Goal: Task Accomplishment & Management: Complete application form

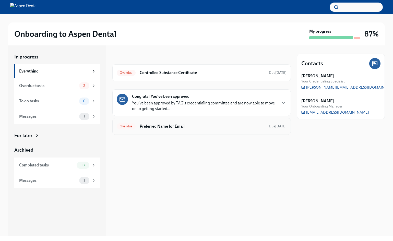
click at [205, 126] on h6 "Preferred Name for Email" at bounding box center [202, 127] width 125 height 6
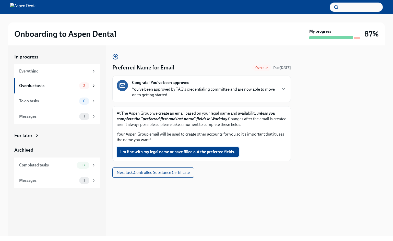
click at [182, 154] on span "I'm fine with my legal name or have filled out the preferred fields." at bounding box center [177, 152] width 115 height 5
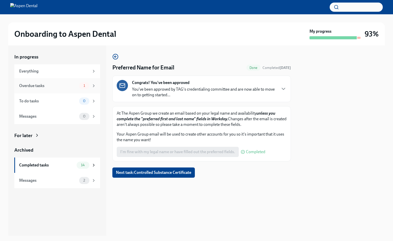
click at [73, 87] on div "Overdue tasks" at bounding box center [48, 86] width 58 height 6
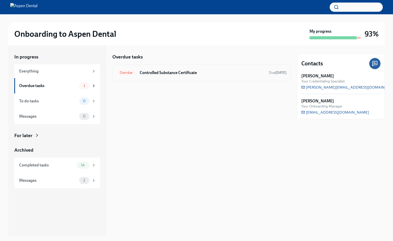
click at [179, 73] on h6 "Controlled Substance Certificate" at bounding box center [202, 73] width 125 height 6
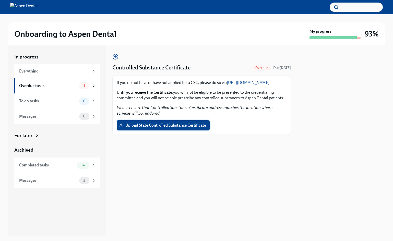
click at [176, 128] on span "Upload State Controlled Substance Certificate" at bounding box center [163, 125] width 86 height 5
click at [0, 0] on input "Upload State Controlled Substance Certificate" at bounding box center [0, 0] width 0 height 0
click at [57, 163] on div "Completed tasks" at bounding box center [46, 166] width 55 height 6
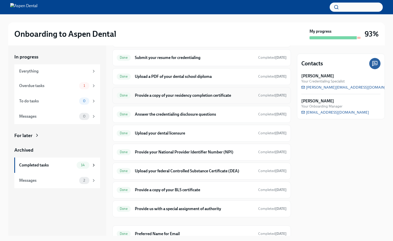
scroll to position [102, 0]
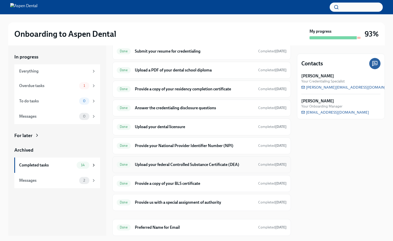
click at [157, 163] on h6 "Upload your federal Controlled Substance Certificate (DEA)" at bounding box center [194, 165] width 119 height 6
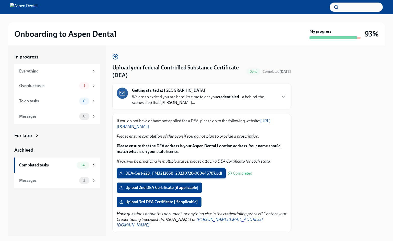
click at [153, 174] on span "DEA-Cert-223_FM3212658_20230728-060445787.pdf" at bounding box center [171, 173] width 102 height 5
click at [0, 0] on input "DEA-Cert-223_FM3212658_20230728-060445787.pdf" at bounding box center [0, 0] width 0 height 0
click at [160, 188] on span "Upload 2nd DEA Certificate [if applicable]" at bounding box center [159, 187] width 78 height 5
click at [0, 0] on input "Upload 2nd DEA Certificate [if applicable]" at bounding box center [0, 0] width 0 height 0
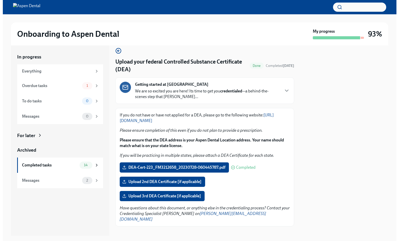
scroll to position [7, 0]
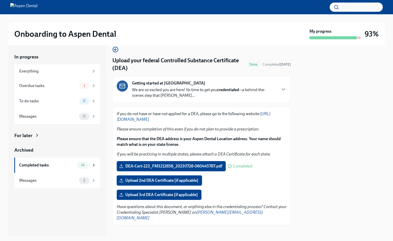
click at [119, 181] on label "Upload 2nd DEA Certificate [if applicable]" at bounding box center [159, 181] width 85 height 10
click at [0, 0] on input "Upload 2nd DEA Certificate [if applicable]" at bounding box center [0, 0] width 0 height 0
drag, startPoint x: 160, startPoint y: 180, endPoint x: 164, endPoint y: 187, distance: 7.7
click at [164, 187] on div "If you do not have or have not applied for a DEA, please go to the following we…" at bounding box center [202, 166] width 170 height 110
click at [79, 89] on div "Overdue tasks 1" at bounding box center [57, 85] width 77 height 7
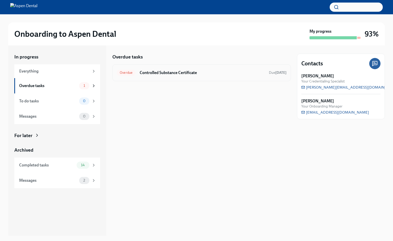
click at [166, 74] on h6 "Controlled Substance Certificate" at bounding box center [202, 73] width 125 height 6
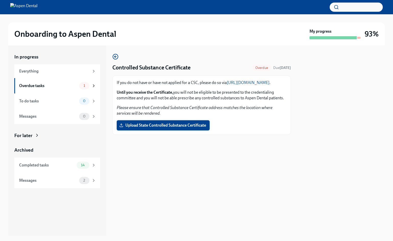
click at [175, 128] on span "Upload State Controlled Substance Certificate" at bounding box center [163, 125] width 86 height 5
click at [0, 0] on input "Upload State Controlled Substance Certificate" at bounding box center [0, 0] width 0 height 0
click at [51, 100] on div "To do tasks" at bounding box center [48, 101] width 58 height 6
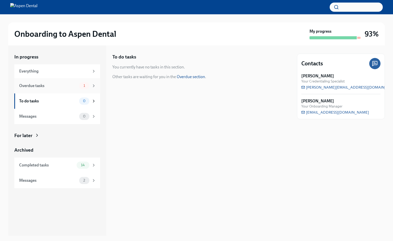
click at [64, 91] on div "Overdue tasks 1" at bounding box center [57, 85] width 86 height 15
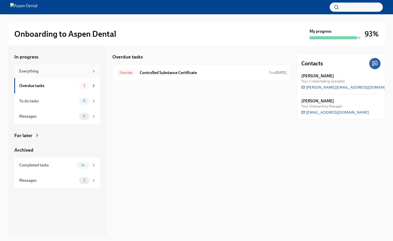
click at [62, 76] on div "Everything" at bounding box center [57, 71] width 86 height 14
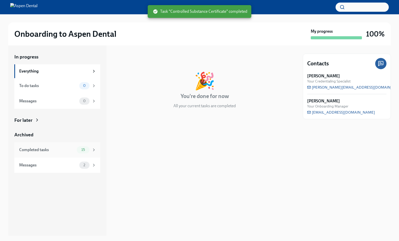
click at [65, 148] on div "Completed tasks" at bounding box center [46, 150] width 55 height 6
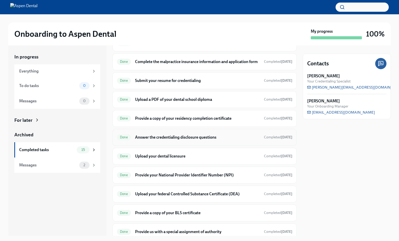
scroll to position [77, 0]
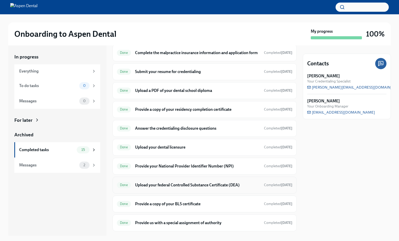
click at [185, 188] on h6 "Upload your federal Controlled Substance Certificate (DEA)" at bounding box center [197, 186] width 125 height 6
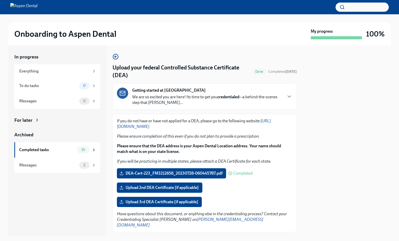
click at [134, 186] on span "Upload 2nd DEA Certificate [if applicable]" at bounding box center [159, 187] width 78 height 5
click at [0, 0] on input "Upload 2nd DEA Certificate [if applicable]" at bounding box center [0, 0] width 0 height 0
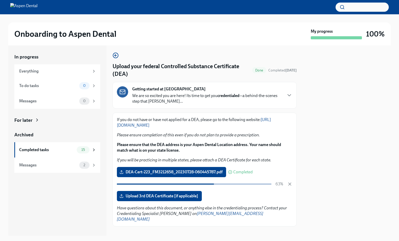
scroll to position [3, 0]
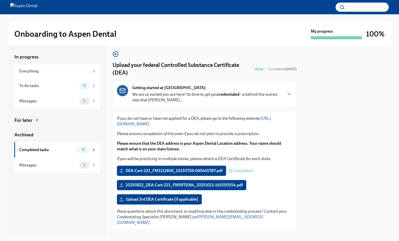
click at [342, 135] on div at bounding box center [347, 141] width 88 height 191
